Goal: Task Accomplishment & Management: Manage account settings

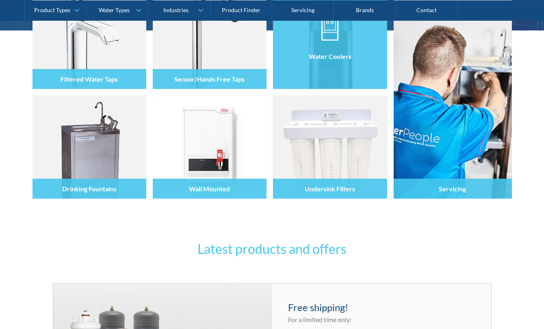
scroll to position [295, 0]
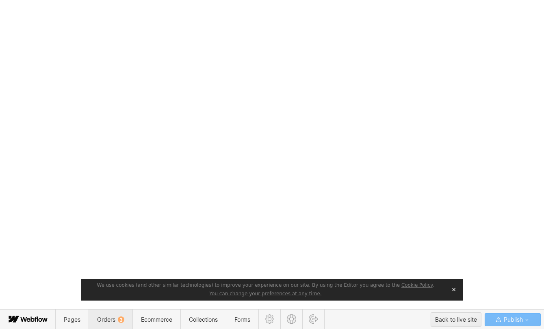
click at [102, 318] on span "Orders 3" at bounding box center [110, 319] width 27 height 7
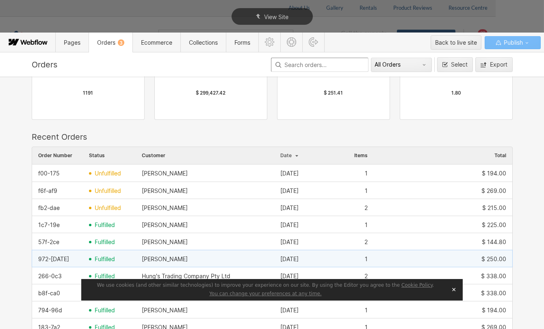
scroll to position [111, 0]
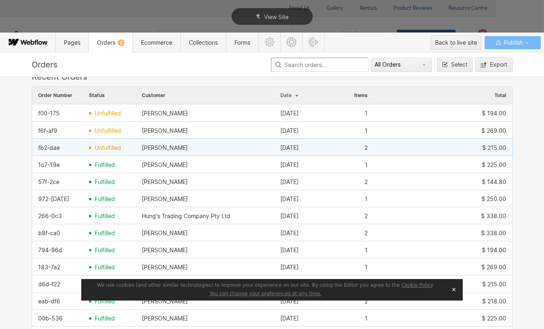
click at [52, 146] on div "fb2-dae" at bounding box center [49, 148] width 22 height 7
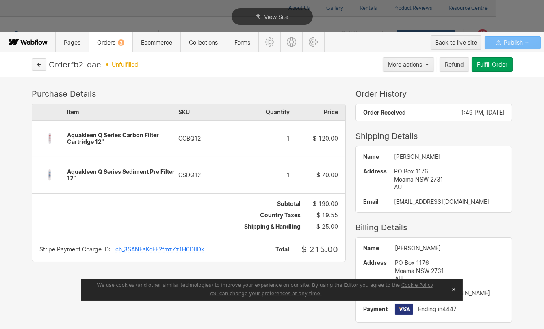
click at [41, 64] on button "button" at bounding box center [39, 65] width 15 height 12
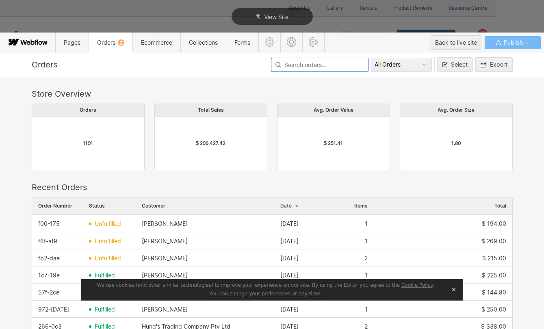
scroll to position [37, 0]
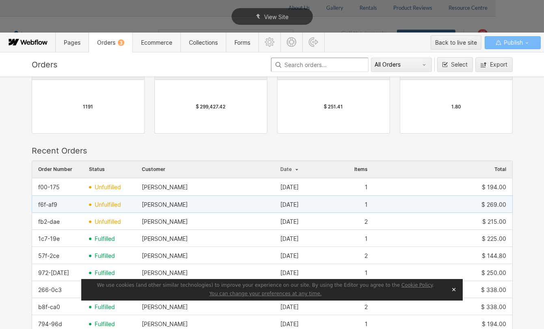
click at [98, 202] on span "unfulfilled" at bounding box center [108, 205] width 26 height 7
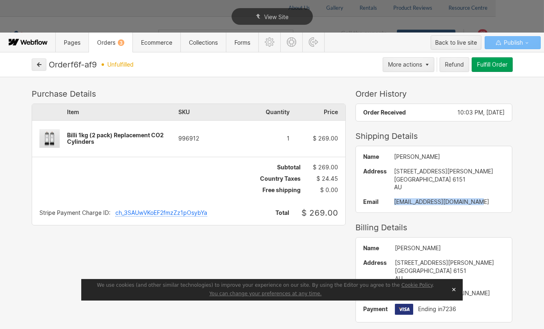
drag, startPoint x: 463, startPoint y: 200, endPoint x: 377, endPoint y: 202, distance: 85.8
click at [377, 202] on div "Name David Bonomni Address 55 Strickland Street South Perth WA 6151 AU Email Da…" at bounding box center [434, 179] width 156 height 66
copy div "Davidbonomini@yahoo.com.au"
drag, startPoint x: 95, startPoint y: 140, endPoint x: 67, endPoint y: 132, distance: 29.0
click at [67, 132] on div "Billi 1kg (2 pack) Replacement CO2 Cylinders" at bounding box center [122, 138] width 111 height 13
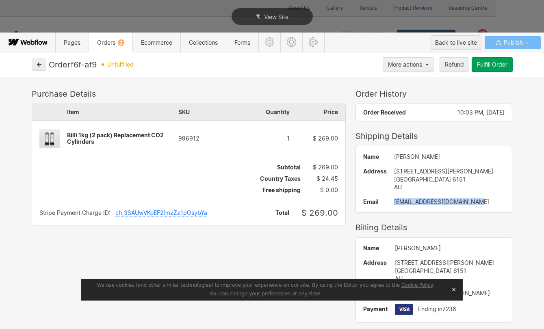
click at [495, 64] on div "Fulfill Order" at bounding box center [492, 64] width 30 height 7
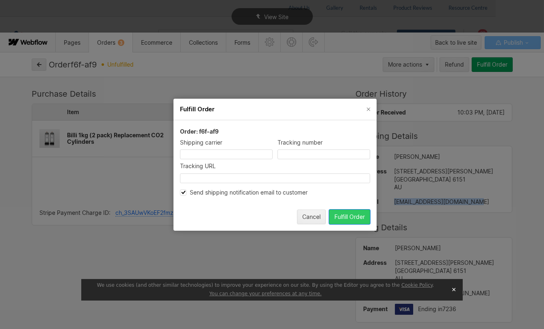
click at [353, 215] on div "Fulfill Order" at bounding box center [349, 216] width 30 height 7
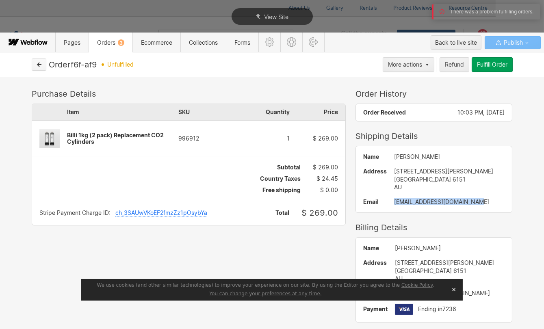
click at [43, 63] on button "button" at bounding box center [39, 65] width 15 height 12
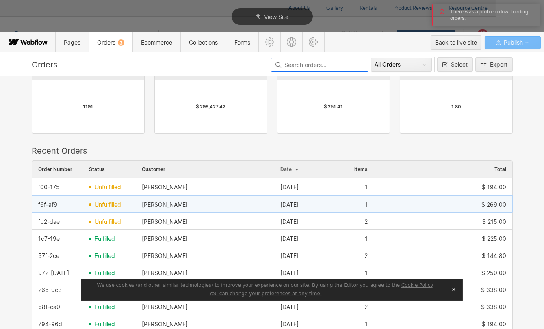
click at [110, 205] on span "unfulfilled" at bounding box center [108, 205] width 26 height 7
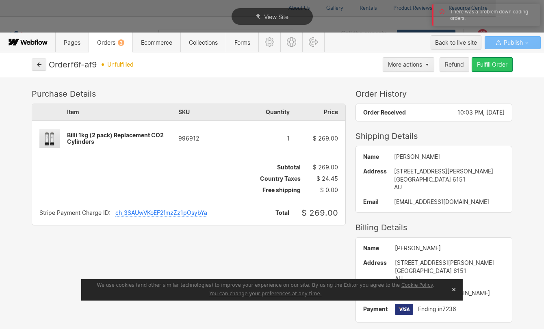
click at [488, 64] on div "Fulfill Order" at bounding box center [492, 64] width 30 height 7
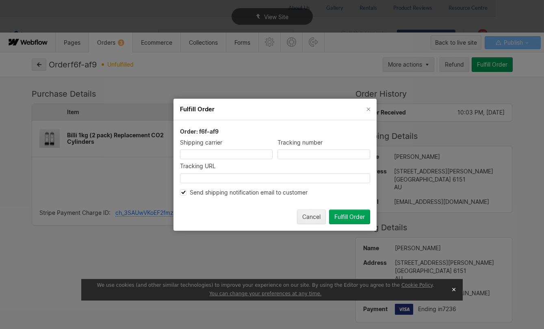
click at [347, 220] on button "Fulfill Order" at bounding box center [349, 216] width 41 height 15
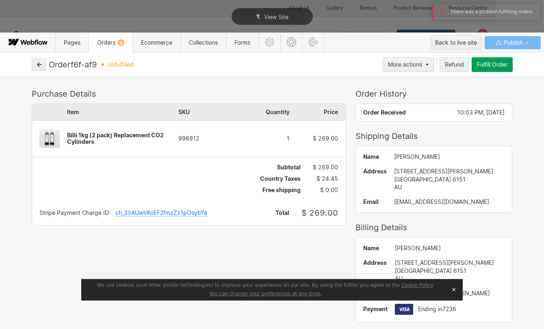
click at [453, 289] on button "✕" at bounding box center [453, 290] width 11 height 12
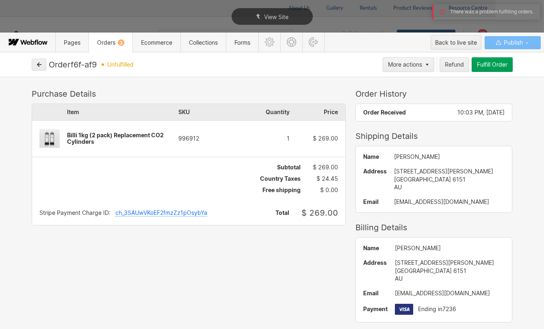
click at [489, 65] on div "Fulfill Order" at bounding box center [492, 64] width 30 height 7
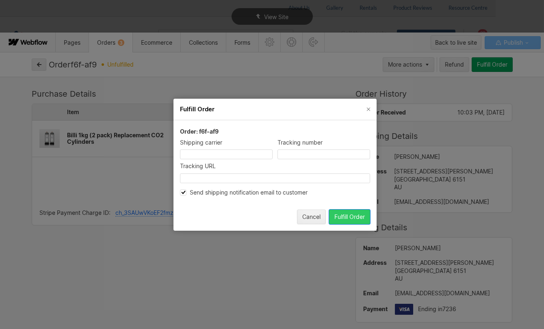
click at [349, 216] on div "Fulfill Order" at bounding box center [349, 216] width 30 height 7
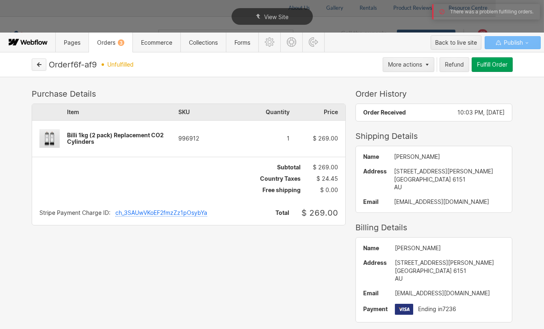
click at [44, 63] on button "button" at bounding box center [39, 65] width 15 height 12
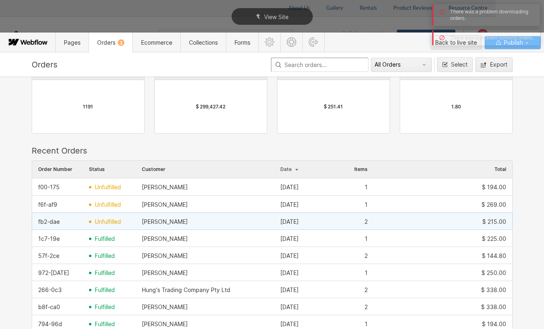
click at [97, 219] on span "unfulfilled" at bounding box center [108, 222] width 26 height 7
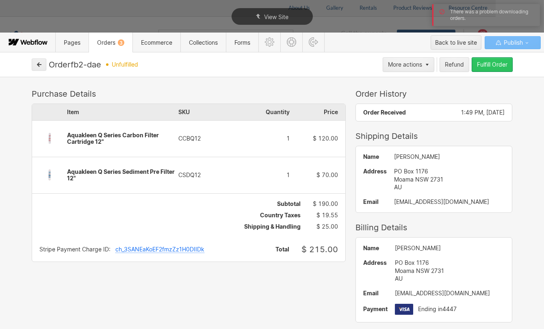
click at [484, 61] on div "Fulfill Order" at bounding box center [492, 64] width 30 height 7
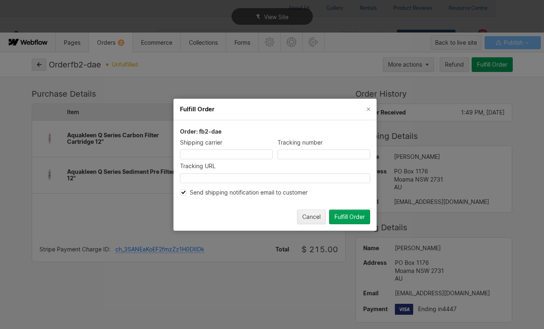
click at [364, 221] on button "Fulfill Order" at bounding box center [349, 216] width 41 height 15
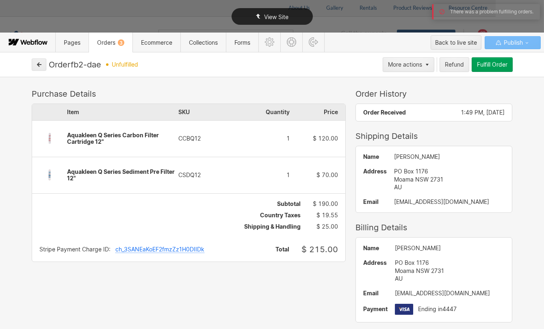
click at [526, 9] on div "View Site" at bounding box center [272, 16] width 544 height 33
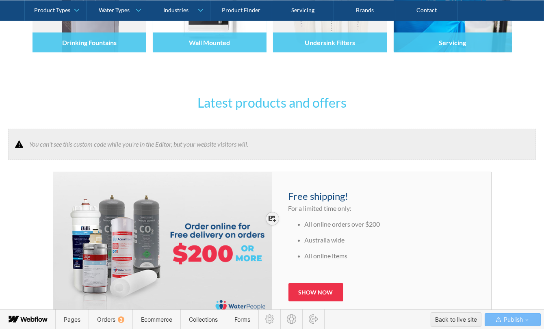
scroll to position [406, 0]
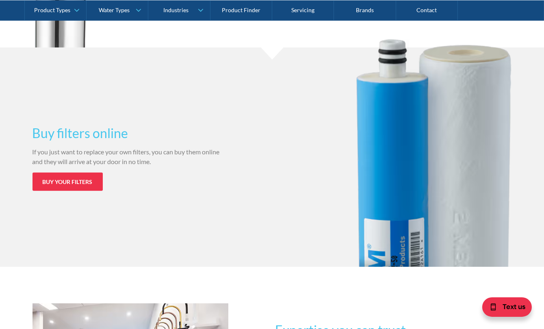
scroll to position [1255, 0]
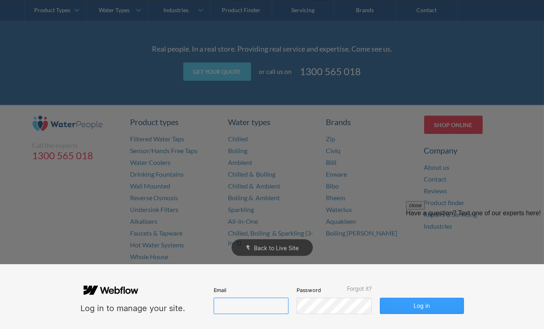
type input "john@waterpeople.com.au"
click at [418, 306] on button "Log in" at bounding box center [422, 306] width 84 height 16
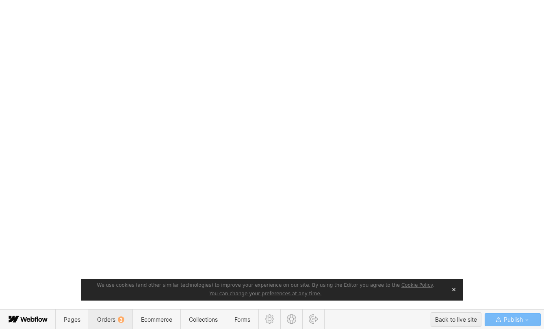
click at [126, 317] on span "Orders 3" at bounding box center [111, 320] width 44 height 20
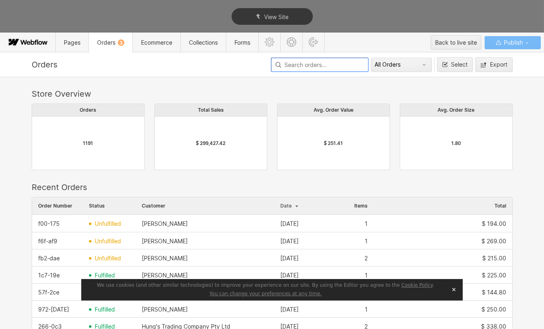
scroll to position [439, 475]
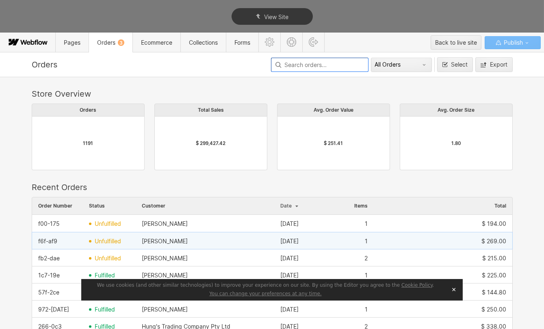
click at [95, 239] on span "unfulfilled" at bounding box center [108, 241] width 26 height 7
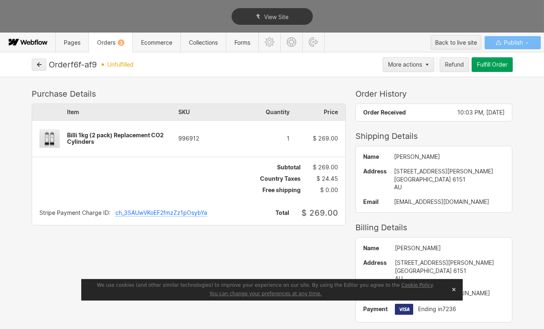
click at [479, 67] on div "Fulfill Order" at bounding box center [492, 64] width 30 height 7
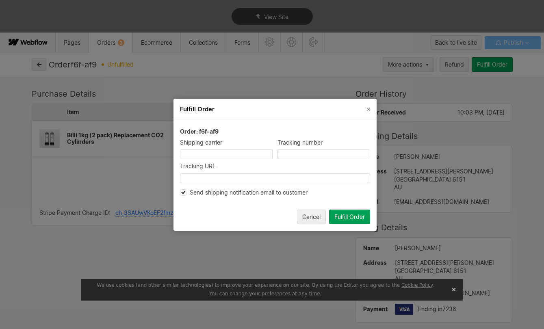
click at [345, 216] on div "Fulfill Order" at bounding box center [349, 216] width 30 height 7
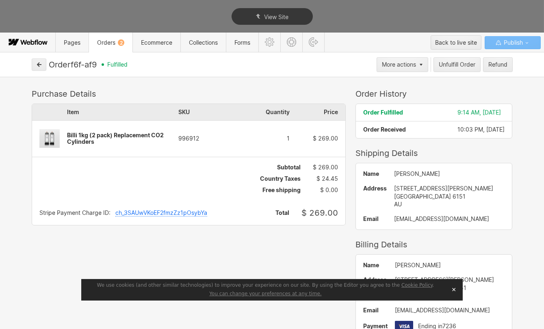
click at [43, 66] on button "button" at bounding box center [39, 65] width 15 height 12
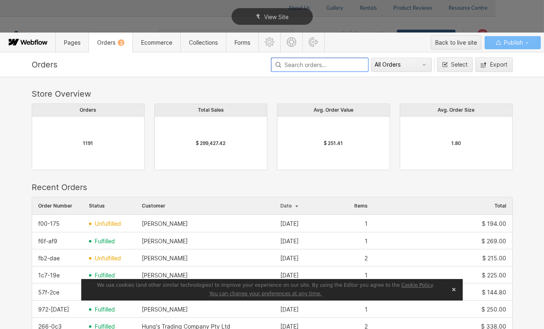
click at [106, 257] on span "unfulfilled" at bounding box center [108, 258] width 26 height 7
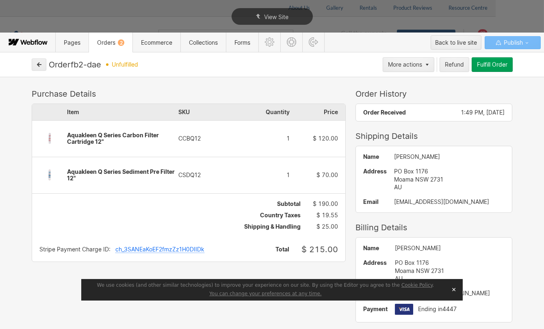
drag, startPoint x: 100, startPoint y: 142, endPoint x: 73, endPoint y: 134, distance: 27.8
click at [73, 134] on span "Aquakleen Q Series Carbon Filter Cartridge 12"" at bounding box center [113, 138] width 92 height 13
click at [34, 65] on button "button" at bounding box center [39, 65] width 15 height 12
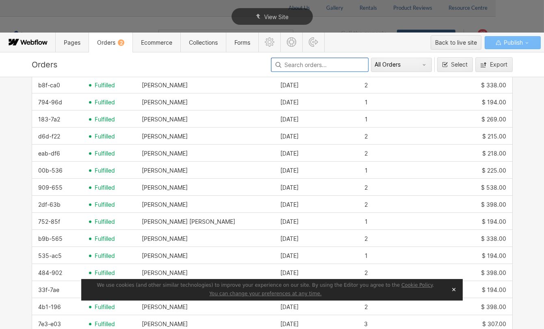
scroll to position [332, 0]
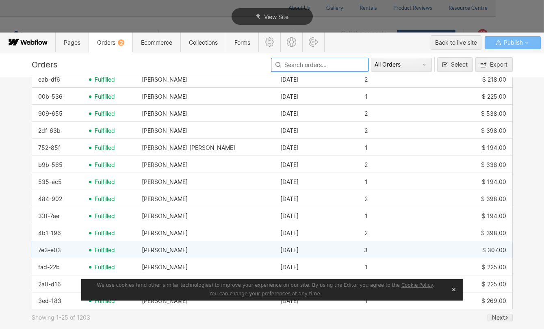
click at [97, 252] on span "fulfilled" at bounding box center [105, 250] width 20 height 7
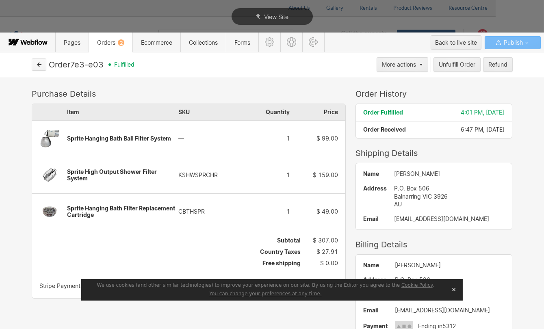
click at [35, 63] on button "button" at bounding box center [39, 65] width 15 height 12
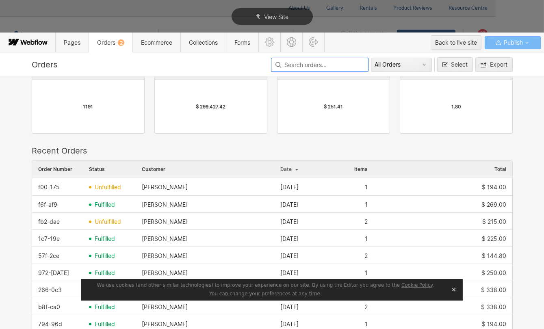
scroll to position [0, 0]
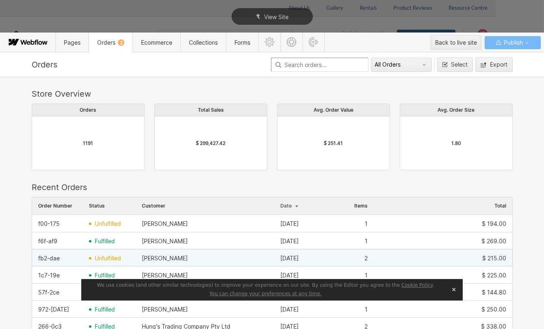
click at [97, 258] on span "unfulfilled" at bounding box center [108, 258] width 26 height 7
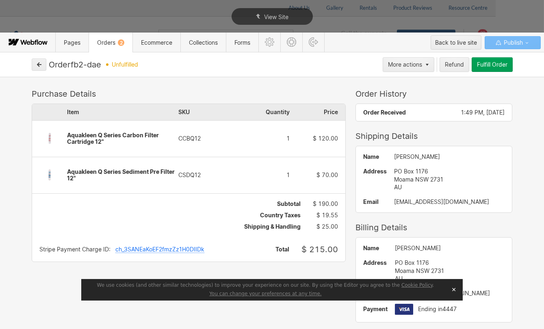
drag, startPoint x: 192, startPoint y: 176, endPoint x: 170, endPoint y: 174, distance: 22.5
click at [170, 174] on div "Item SKU Quantity Price Aquakleen Q Series Carbon Filter Cartridge 12" CCBQ12 1…" at bounding box center [188, 148] width 313 height 89
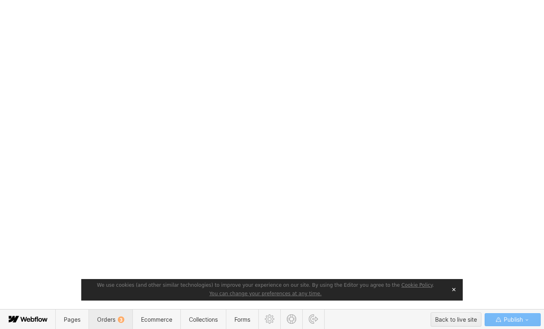
click at [113, 317] on span "Orders 3" at bounding box center [110, 319] width 27 height 7
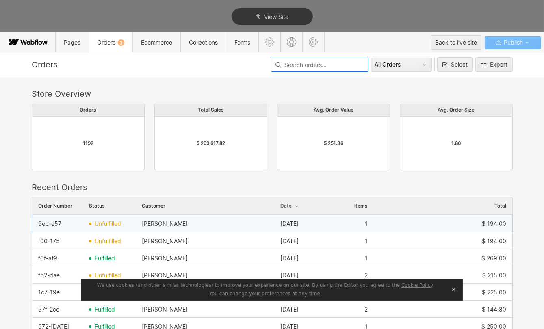
scroll to position [74, 0]
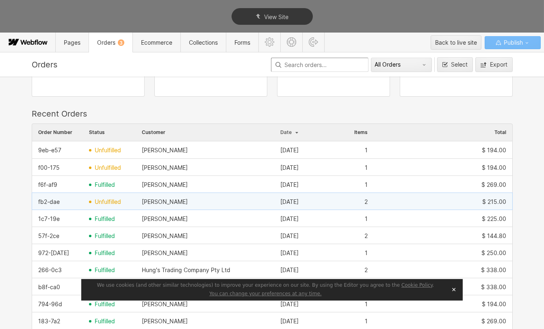
click at [450, 199] on div "$ 215.00" at bounding box center [443, 201] width 139 height 13
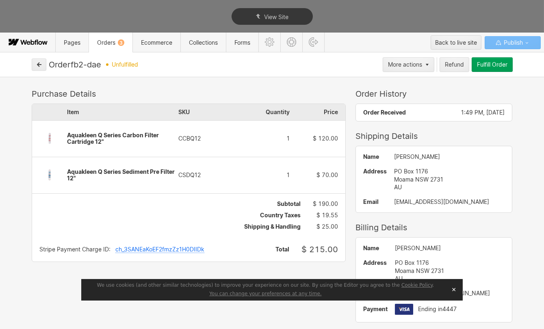
click at [499, 65] on div "Fulfill Order" at bounding box center [492, 64] width 30 height 7
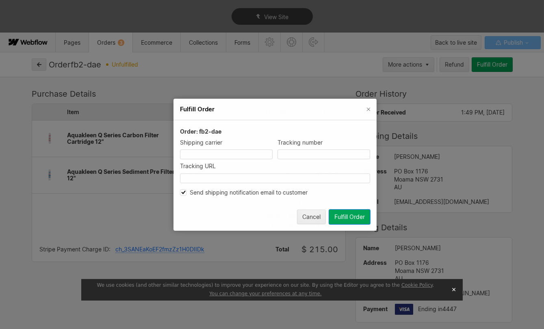
click at [358, 219] on div "Fulfill Order" at bounding box center [349, 216] width 30 height 7
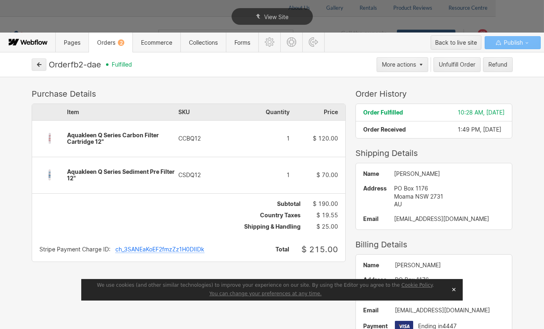
click at [117, 46] on span "Orders 2" at bounding box center [111, 43] width 44 height 20
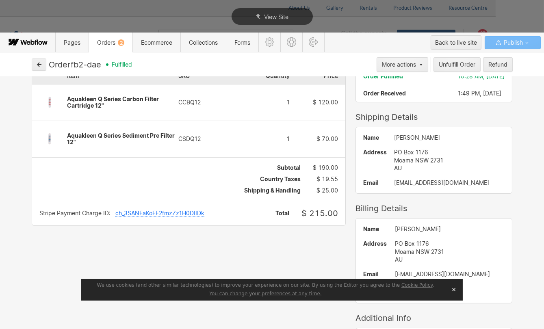
scroll to position [78, 0]
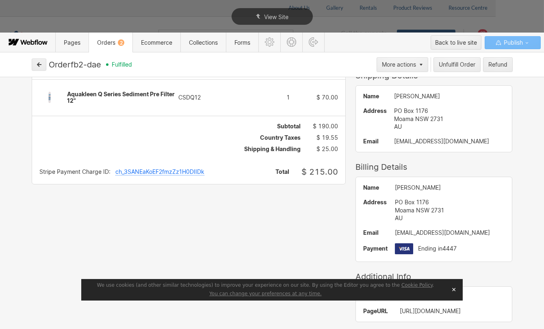
click at [455, 288] on button "✕" at bounding box center [453, 290] width 11 height 12
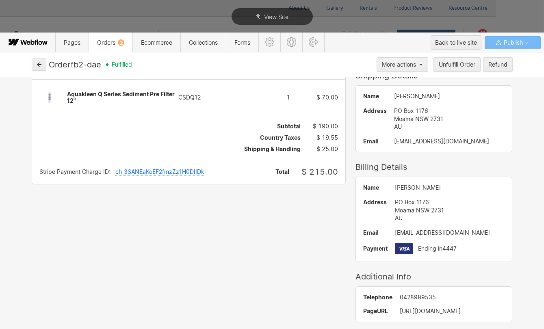
scroll to position [0, 0]
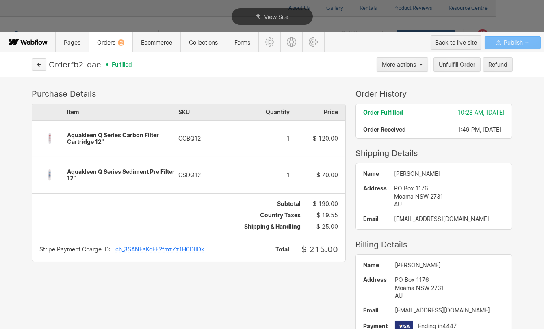
click at [38, 65] on icon "button" at bounding box center [39, 65] width 4 height 4
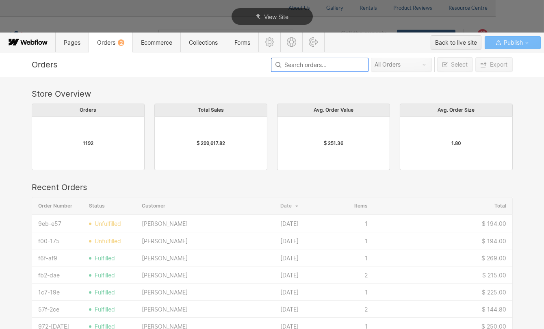
scroll to position [439, 475]
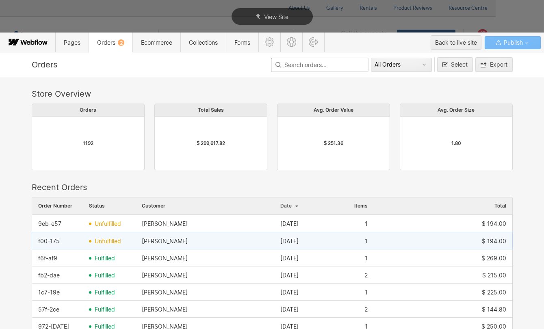
click at [105, 241] on span "unfulfilled" at bounding box center [108, 241] width 26 height 7
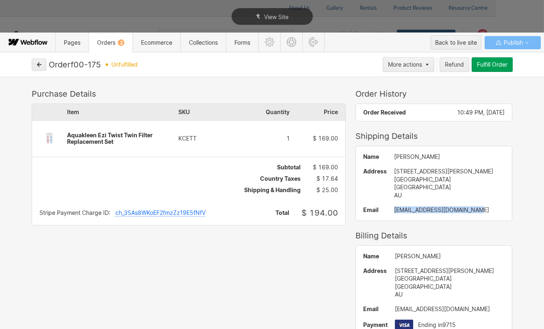
drag, startPoint x: 467, startPoint y: 211, endPoint x: 385, endPoint y: 212, distance: 82.1
click at [385, 212] on div "Name John Williams Address 38 Gregory Street Wembley Perth WA 6014 AU Email joh…" at bounding box center [434, 183] width 156 height 74
copy div "johnswilliams369@gmail.com"
click at [33, 68] on button "button" at bounding box center [39, 65] width 15 height 12
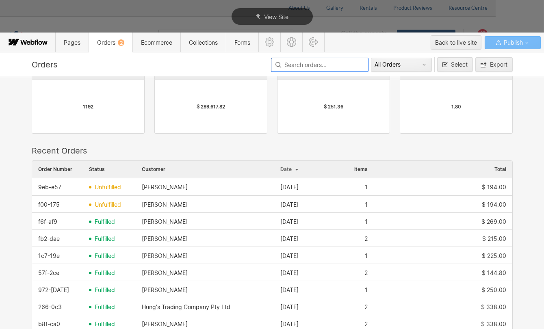
scroll to position [0, 0]
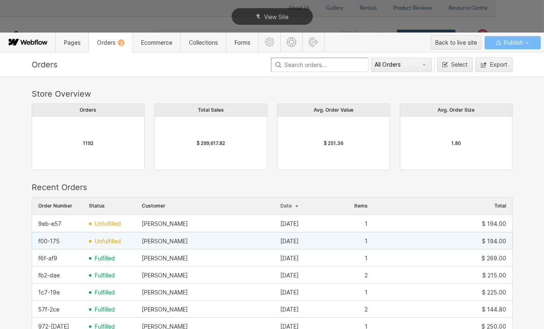
click at [106, 236] on div "unfulfilled" at bounding box center [109, 241] width 53 height 13
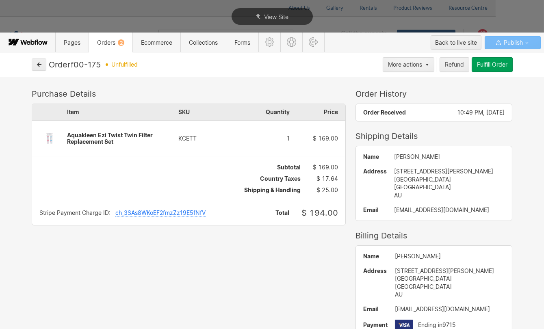
click at [488, 72] on div "Order f00-175 unfulfilled More actions Refund Fulfill Order Purchase Details It…" at bounding box center [272, 190] width 544 height 277
click at [492, 67] on div "Fulfill Order" at bounding box center [492, 64] width 30 height 7
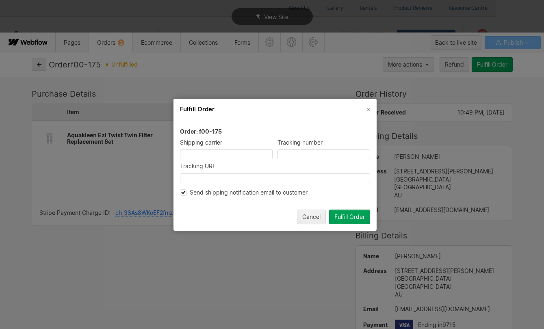
click at [356, 217] on div "Fulfill Order" at bounding box center [349, 216] width 30 height 7
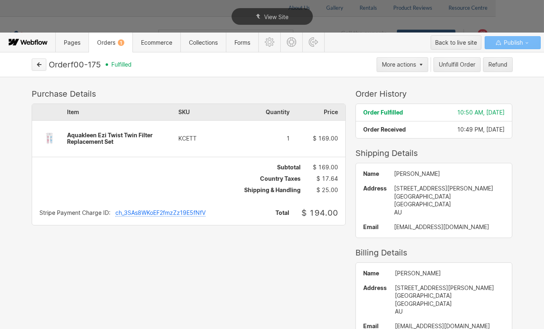
click at [44, 66] on button "button" at bounding box center [39, 65] width 15 height 12
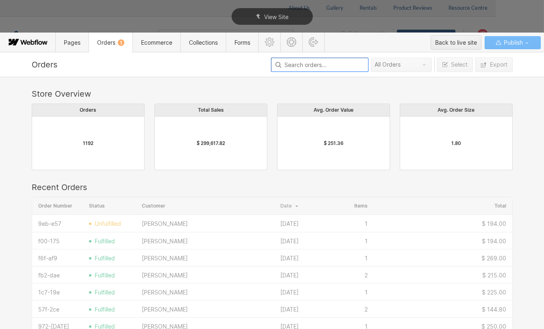
scroll to position [439, 475]
